Goal: Transaction & Acquisition: Purchase product/service

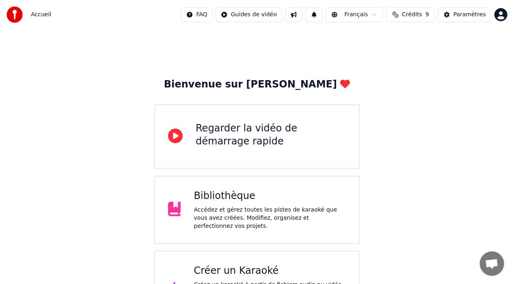
click at [414, 13] on span "Crédits" at bounding box center [412, 15] width 20 height 8
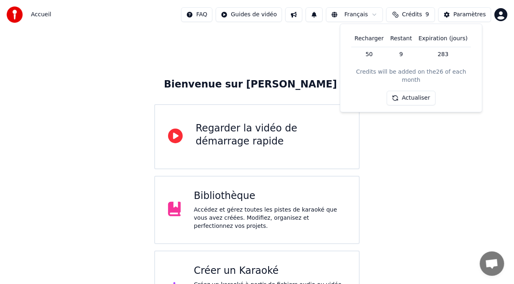
click at [371, 53] on td "50" at bounding box center [369, 54] width 36 height 15
click at [365, 52] on td "50" at bounding box center [369, 54] width 36 height 15
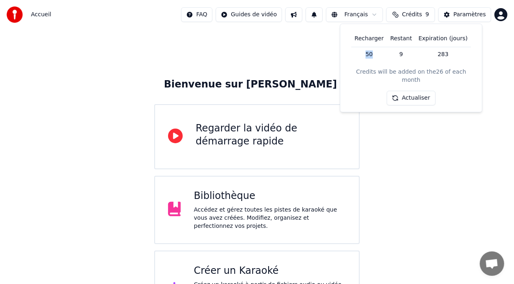
click at [372, 57] on td "50" at bounding box center [369, 54] width 36 height 15
click at [362, 57] on td "50" at bounding box center [369, 54] width 36 height 15
click at [364, 38] on th "Recharger" at bounding box center [369, 39] width 36 height 16
click at [411, 91] on button "Actualiser" at bounding box center [411, 98] width 48 height 15
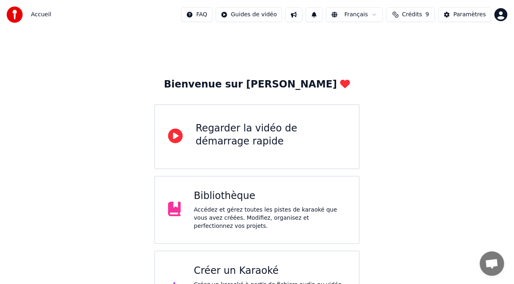
click at [399, 12] on button "Crédits 9" at bounding box center [410, 14] width 49 height 15
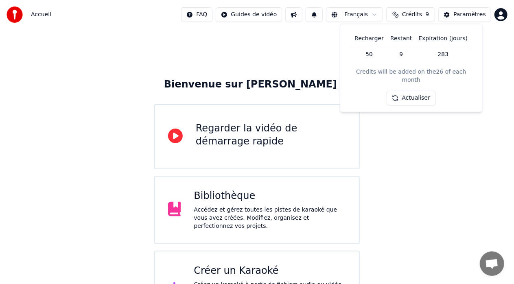
click at [368, 39] on th "Recharger" at bounding box center [369, 39] width 36 height 16
click at [410, 91] on button "Actualiser" at bounding box center [411, 98] width 48 height 15
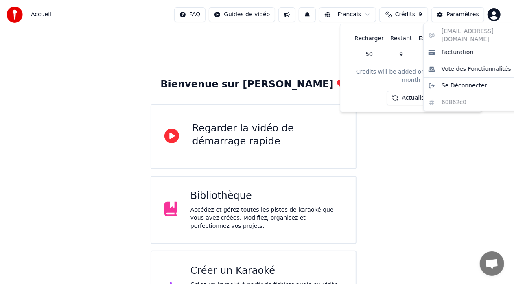
click at [501, 9] on html "Accueil FAQ Guides de vidéo Français Crédits 9 Paramètres Bienvenue sur Youka R…" at bounding box center [257, 163] width 514 height 327
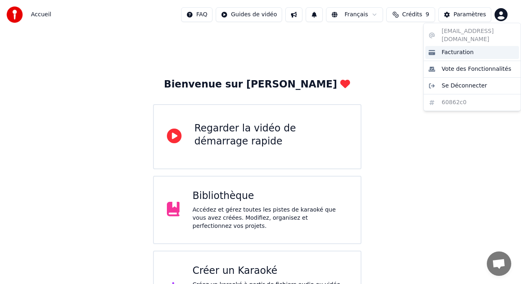
click at [449, 48] on span "Facturation" at bounding box center [457, 52] width 32 height 8
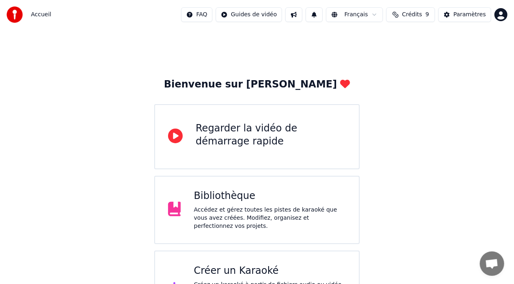
click at [246, 264] on div "Créer un Karaoké" at bounding box center [270, 270] width 152 height 13
